Goal: Communication & Community: Share content

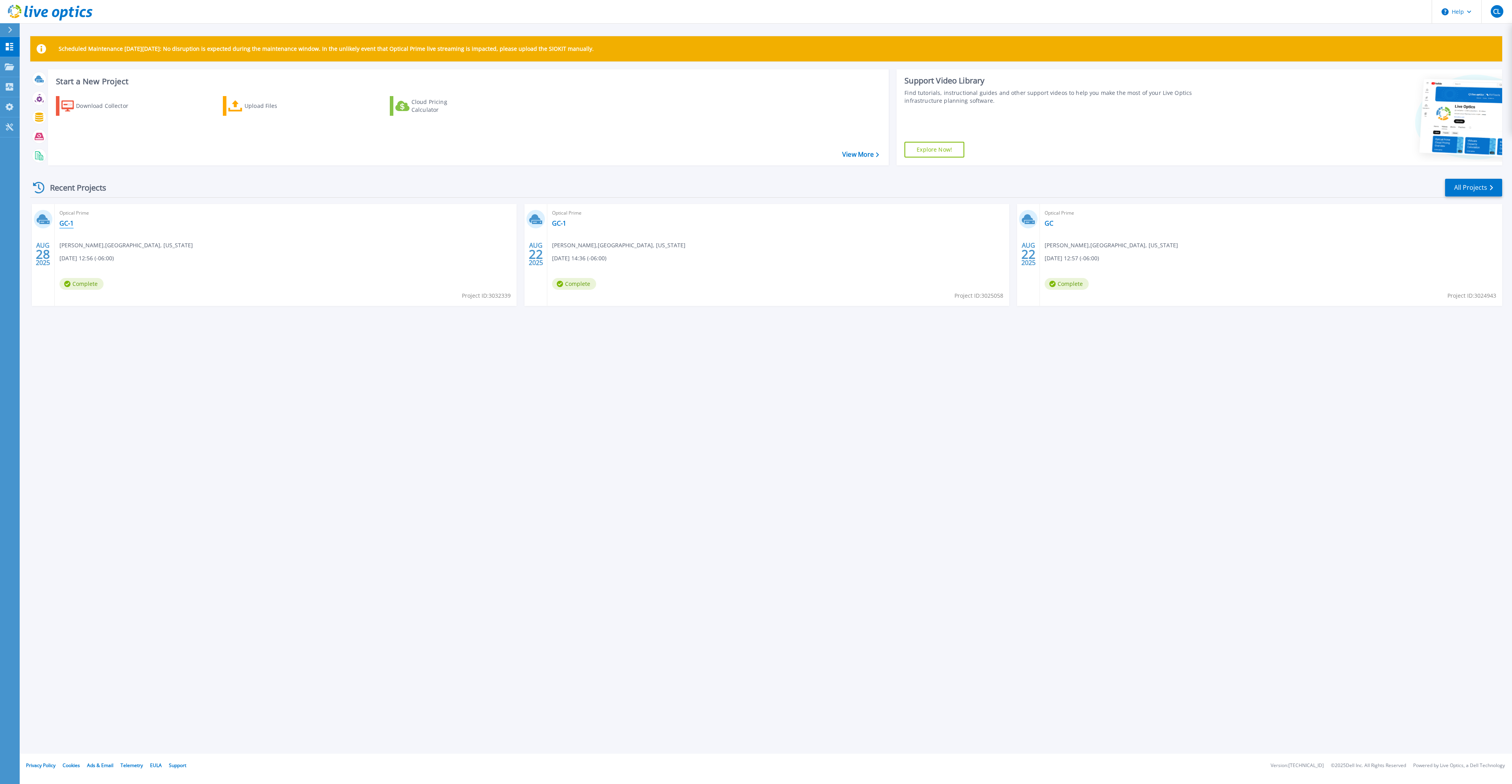
click at [64, 223] on link "GC-1" at bounding box center [66, 223] width 14 height 8
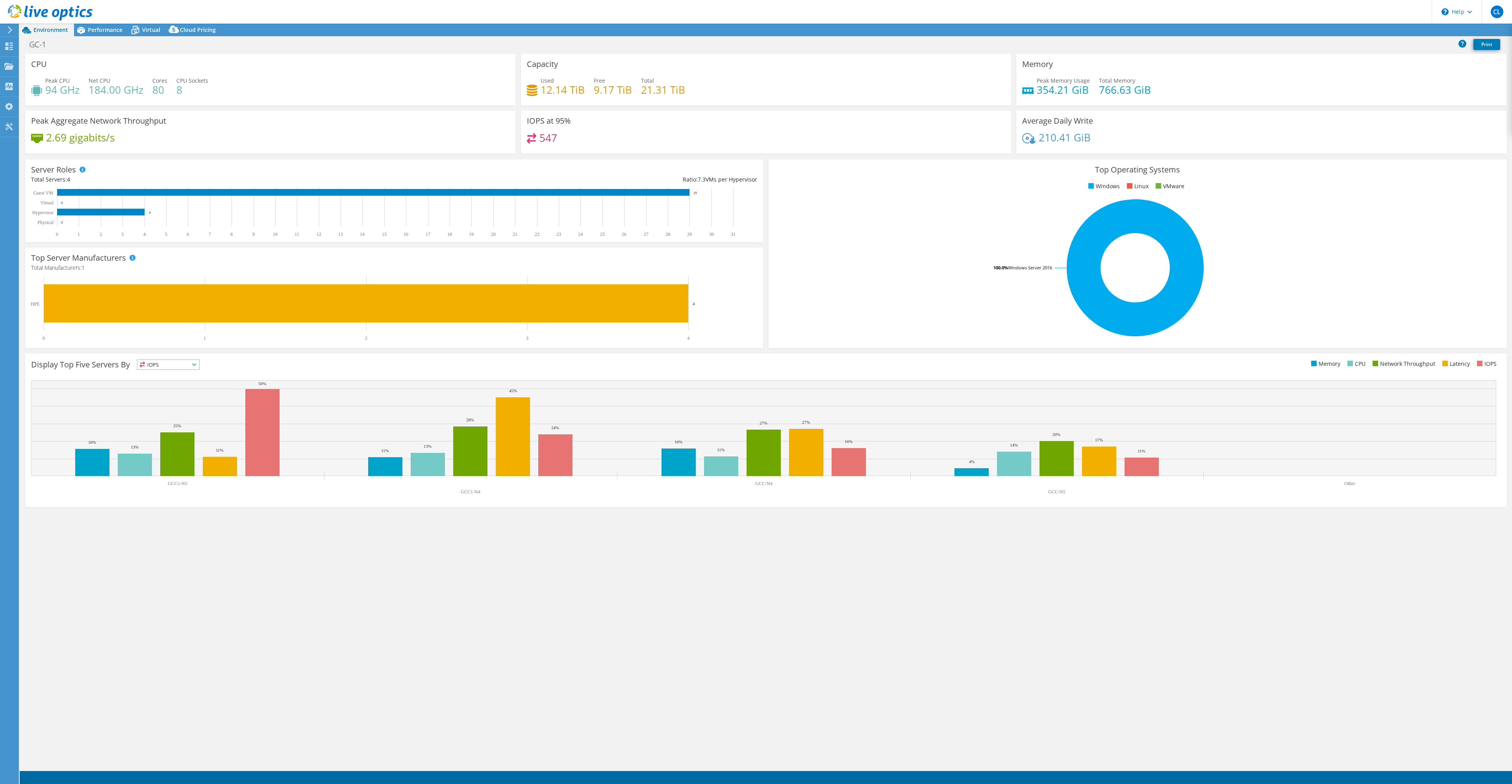
select select "USD"
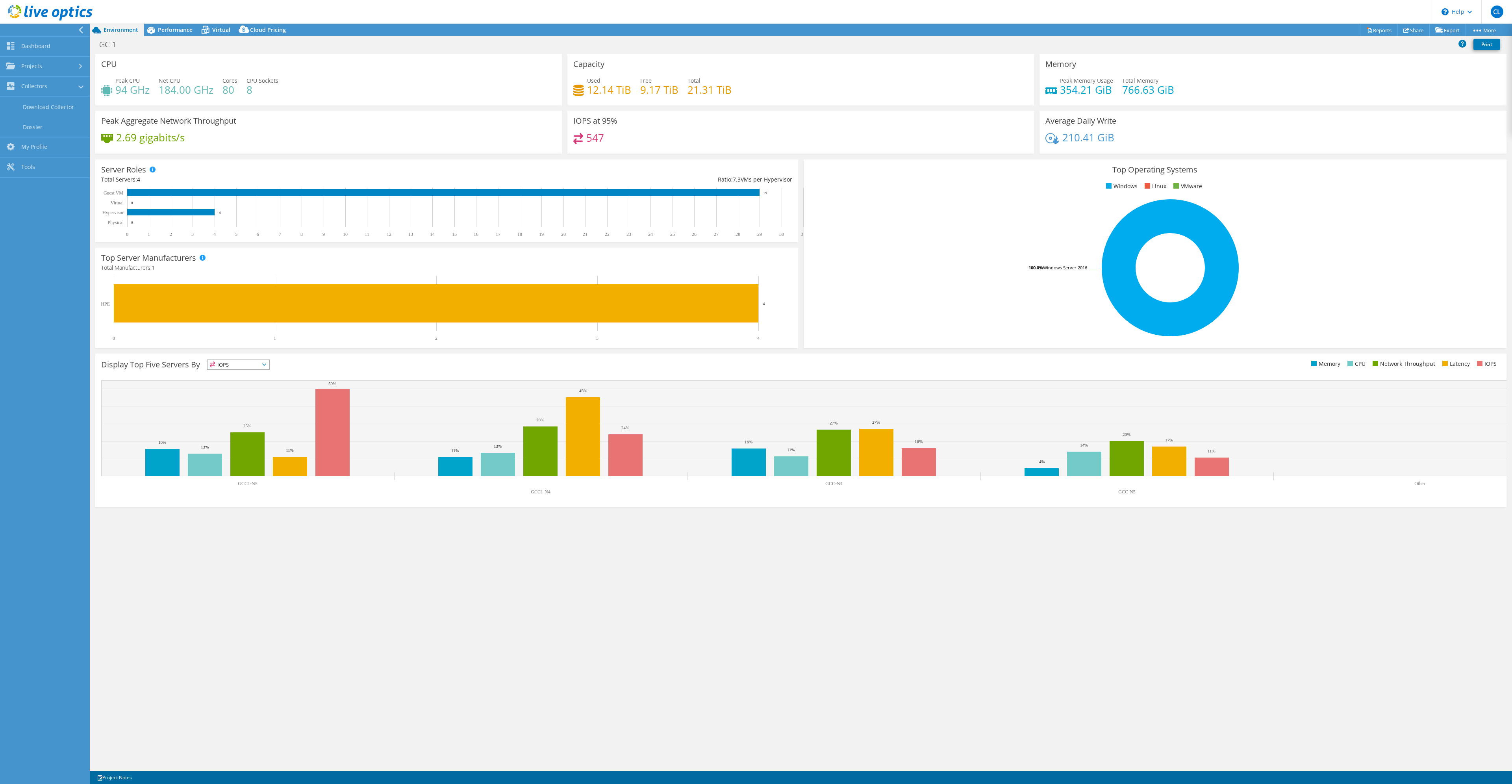
click at [477, 87] on div "Peak CPU 94 GHz Net CPU 184.00 GHz Cores 80 CPU Sockets 8" at bounding box center [328, 89] width 455 height 26
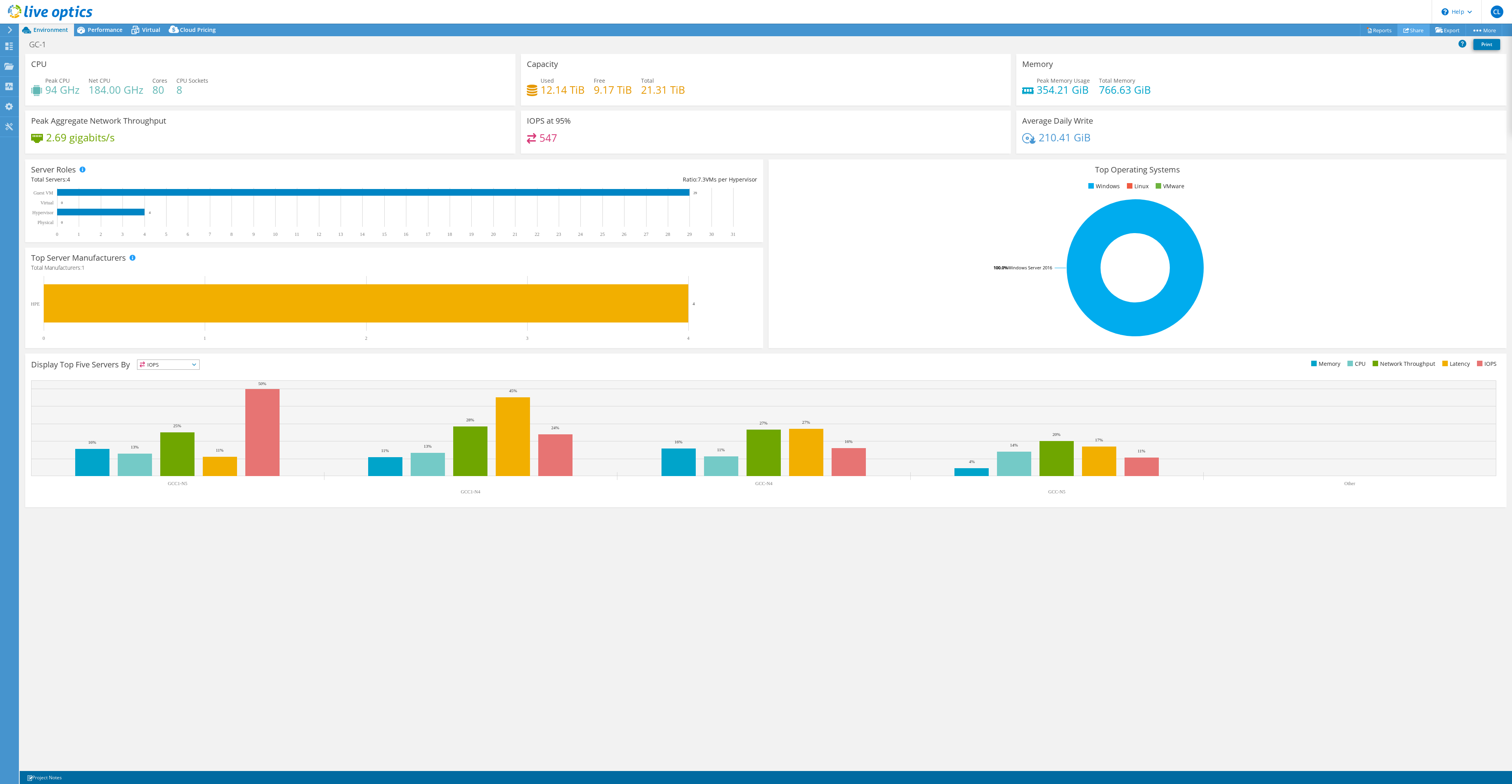
click at [1409, 28] on link "Share" at bounding box center [1413, 30] width 32 height 12
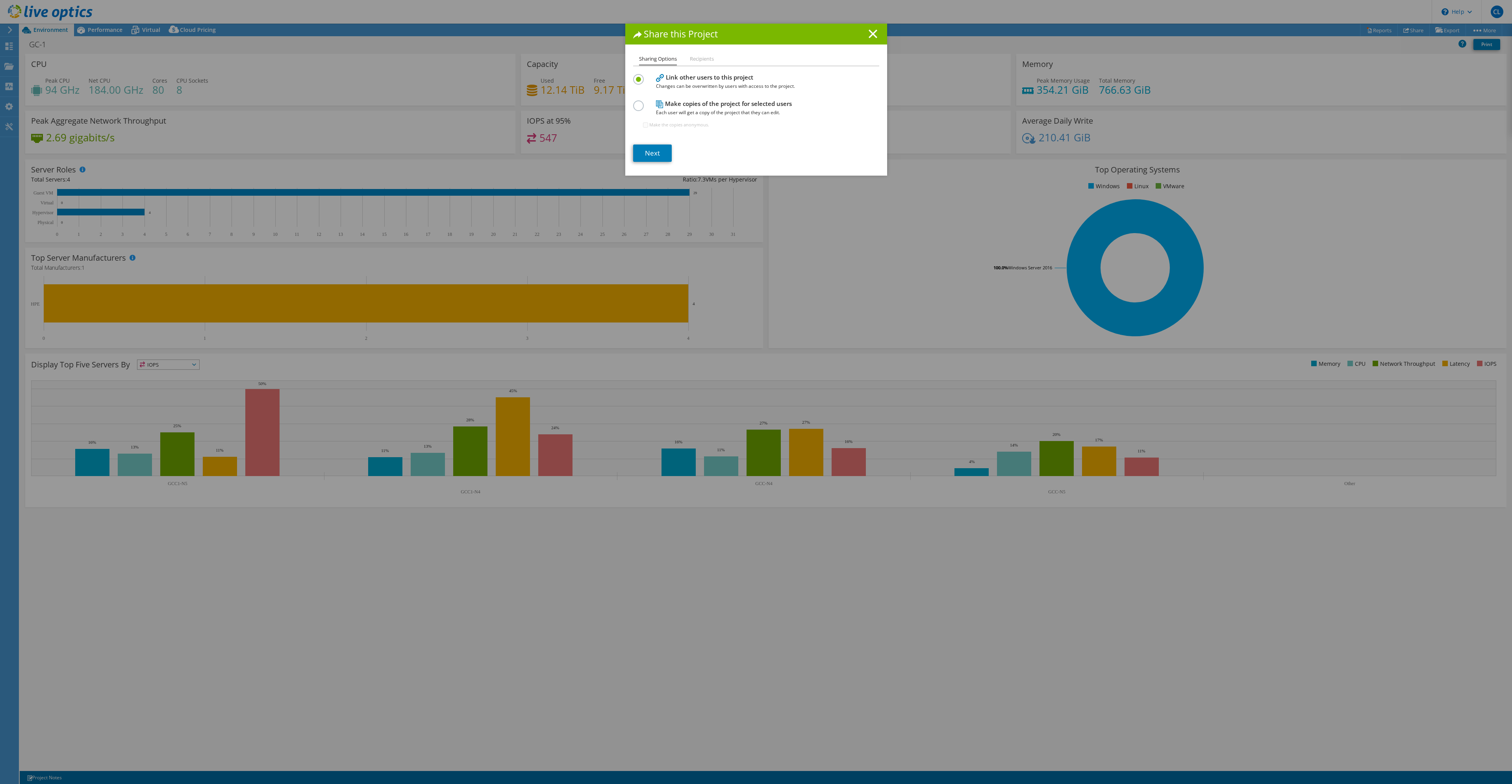
click at [700, 59] on li "Recipients" at bounding box center [701, 59] width 24 height 10
click at [637, 102] on label at bounding box center [640, 101] width 14 height 2
click at [0, 0] on input "radio" at bounding box center [0, 0] width 0 height 0
click at [660, 150] on link "Next" at bounding box center [653, 153] width 39 height 18
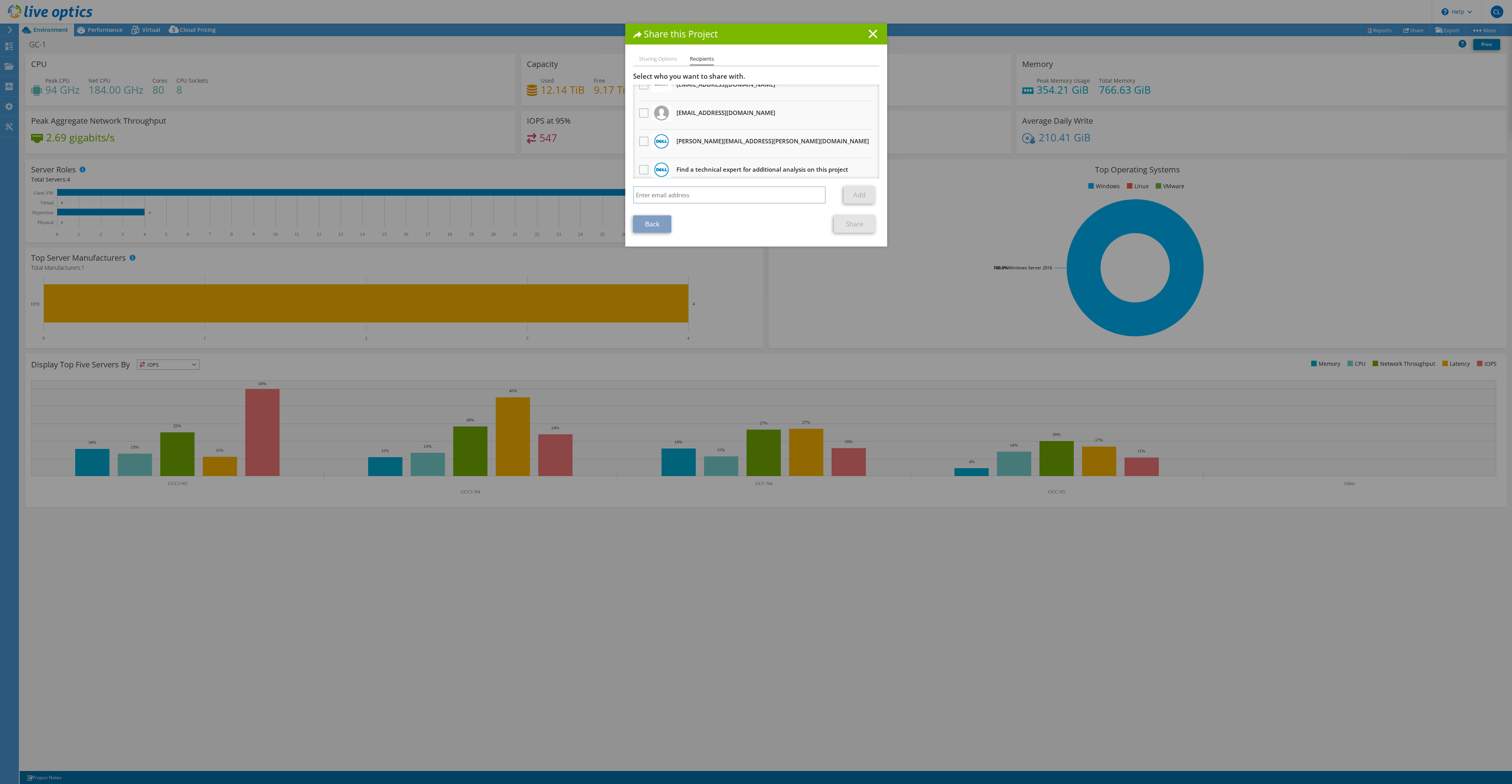
scroll to position [48, 0]
click at [678, 198] on input "search" at bounding box center [730, 195] width 193 height 18
click at [740, 191] on input "search" at bounding box center [730, 195] width 193 height 18
paste input "jseashore@sanitysolutions.com"
type input "jseashore@sanitysolutions.com"
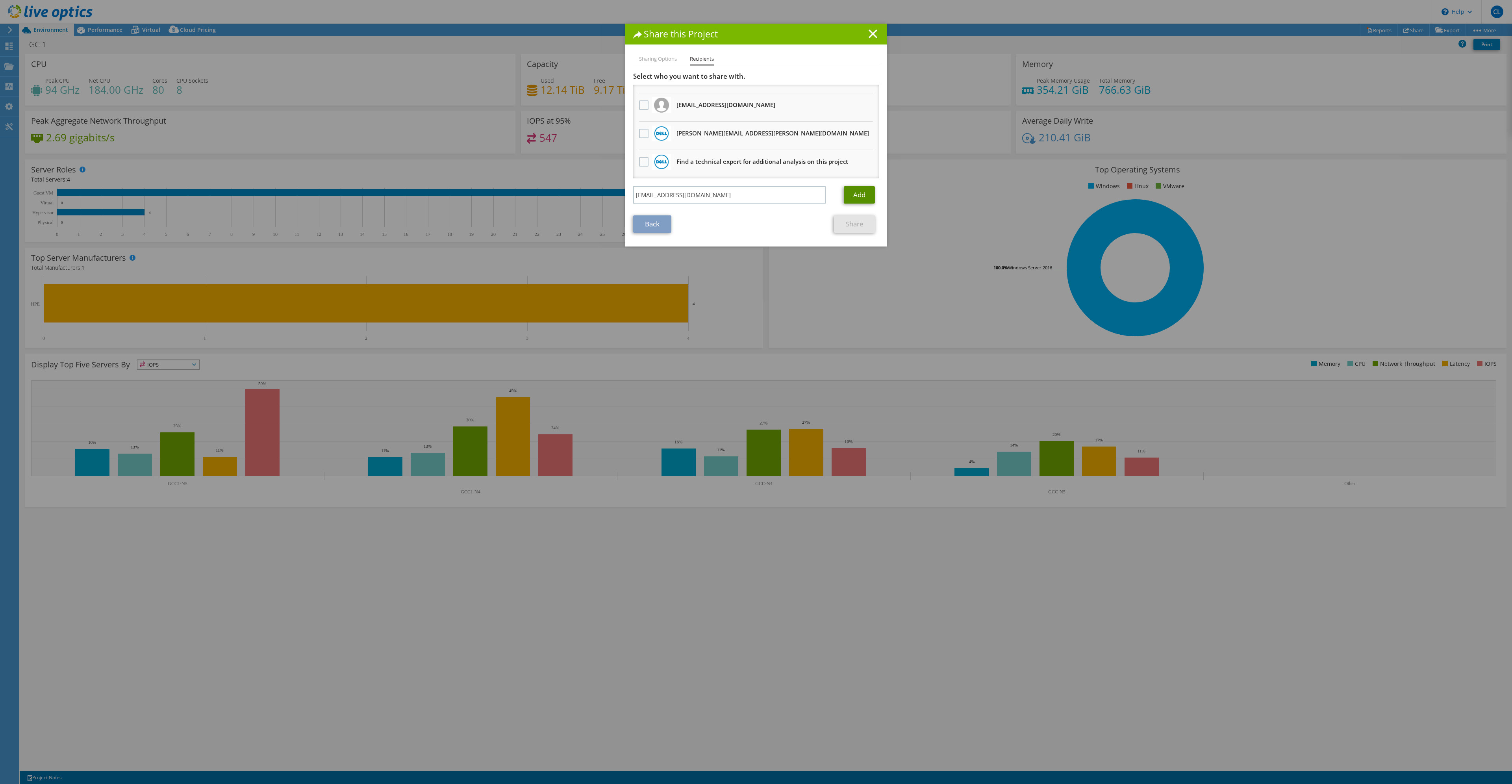
click at [849, 192] on link "Add" at bounding box center [859, 195] width 31 height 18
click at [858, 221] on link "Share" at bounding box center [855, 224] width 41 height 18
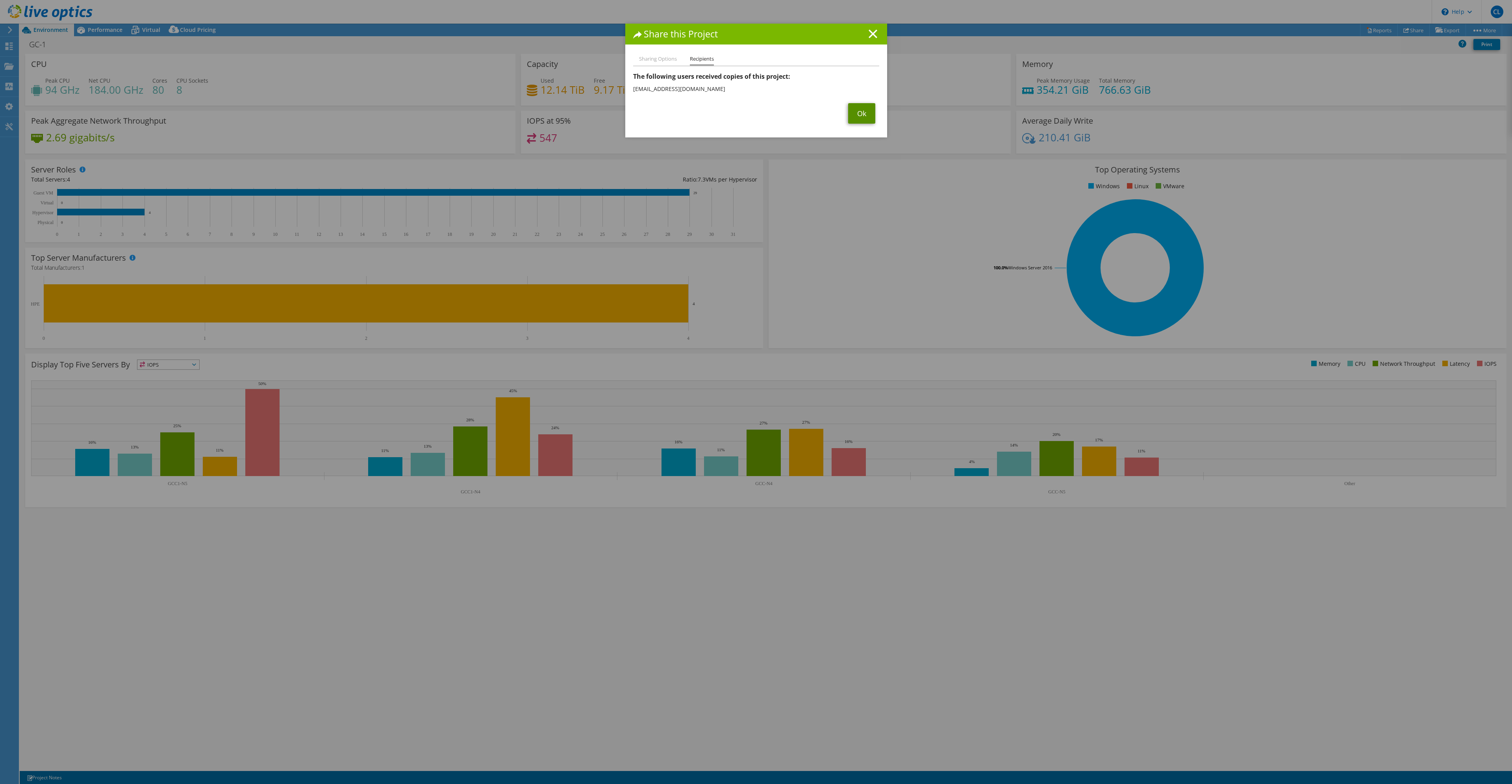
click at [855, 116] on link "Ok" at bounding box center [862, 113] width 27 height 21
